Goal: Book appointment/travel/reservation

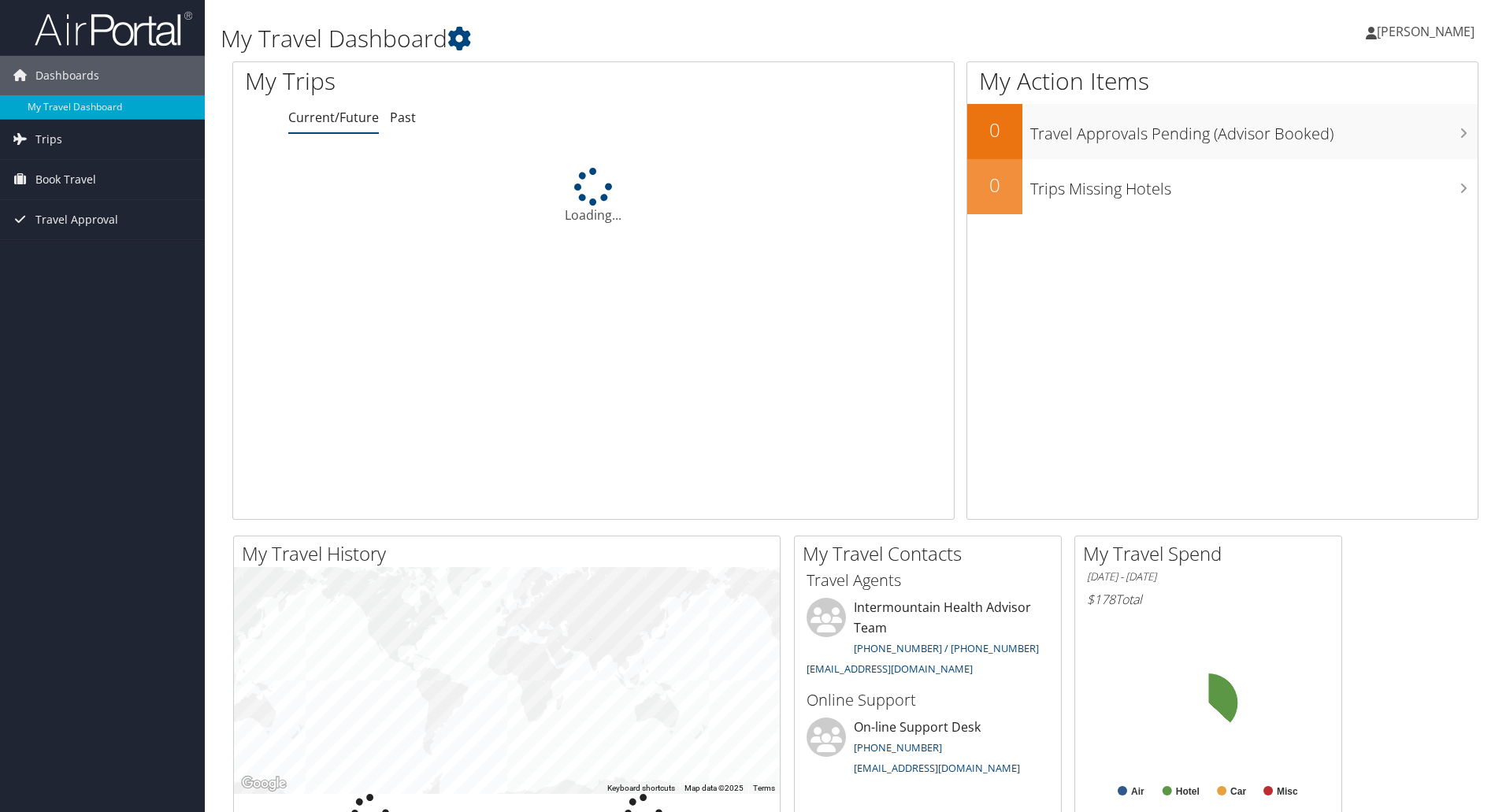
click at [66, 178] on span "Book Travel" at bounding box center [65, 180] width 60 height 40
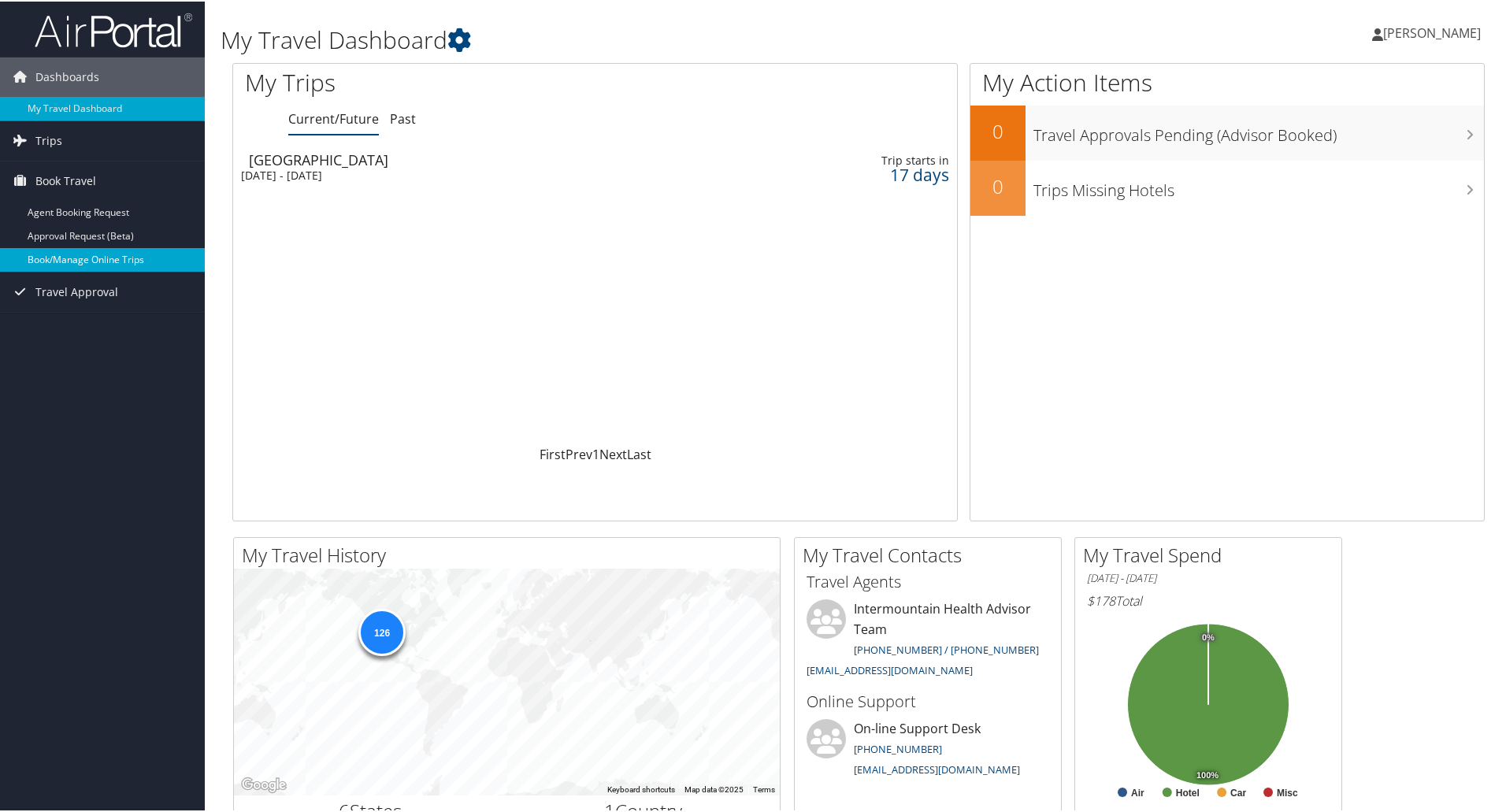
click at [63, 260] on link "Book/Manage Online Trips" at bounding box center [102, 258] width 205 height 24
click at [104, 267] on link "Book/Manage Online Trips" at bounding box center [102, 258] width 205 height 24
